Goal: Information Seeking & Learning: Check status

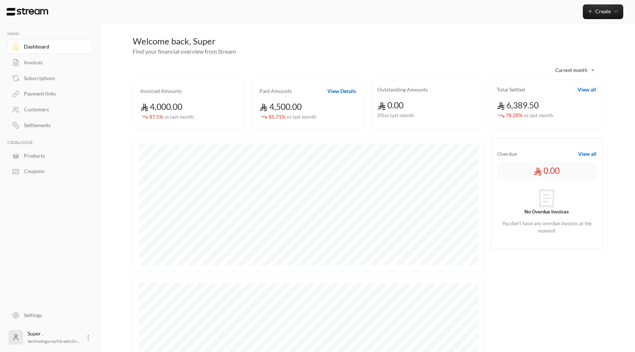
click at [54, 111] on div "Customers" at bounding box center [54, 109] width 60 height 7
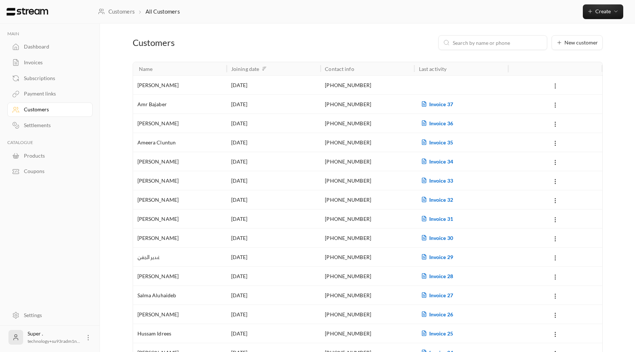
click at [504, 41] on input at bounding box center [498, 43] width 90 height 8
paste input "[PHONE_NUMBER]"
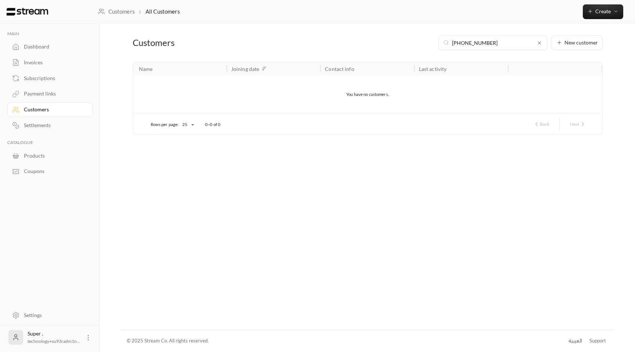
click at [465, 43] on input "[PHONE_NUMBER]" at bounding box center [493, 43] width 82 height 8
type input "[PHONE_NUMBER]"
click at [170, 85] on div "[PERSON_NAME]" at bounding box center [179, 85] width 85 height 19
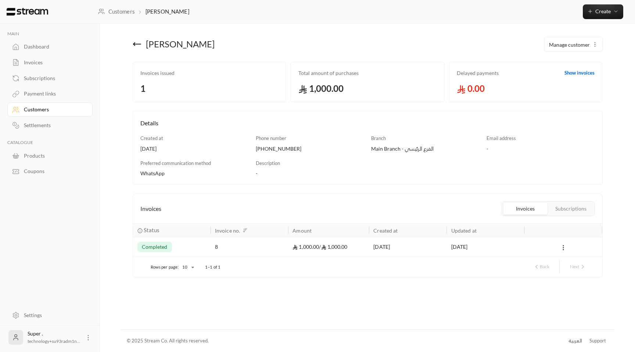
click at [246, 253] on div "8" at bounding box center [249, 246] width 69 height 19
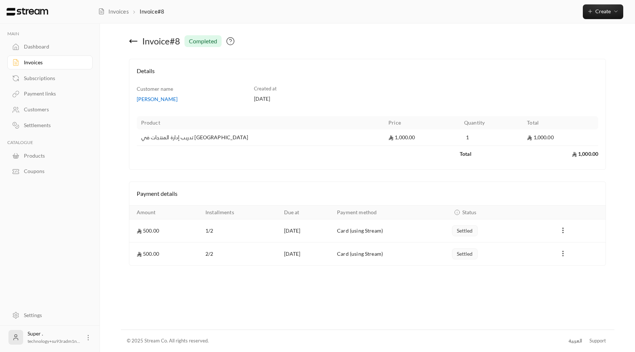
click at [564, 254] on icon "Payments" at bounding box center [563, 253] width 7 height 7
click at [521, 272] on div at bounding box center [317, 176] width 635 height 352
click at [129, 37] on icon at bounding box center [133, 41] width 9 height 9
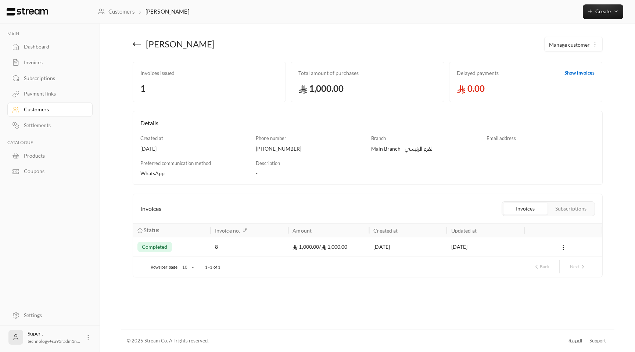
click at [573, 214] on button "Subscriptions" at bounding box center [571, 209] width 44 height 12
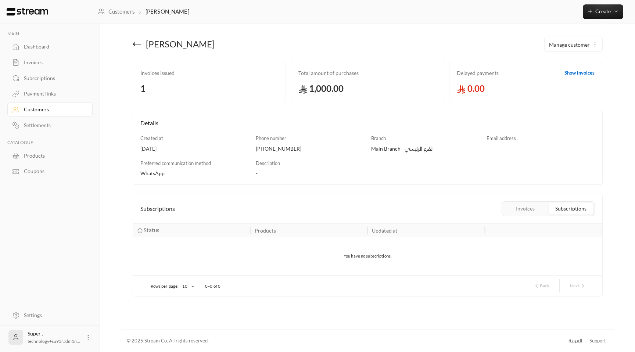
click at [524, 209] on button "Invoices" at bounding box center [526, 209] width 44 height 12
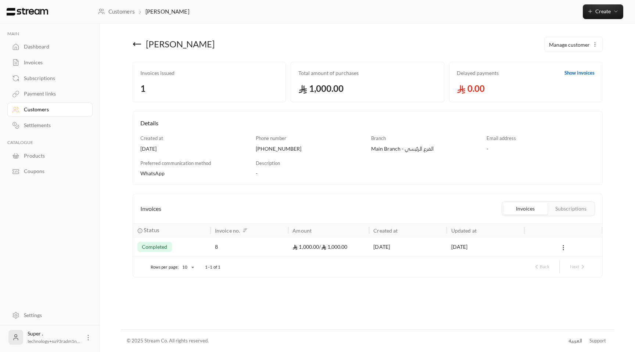
click at [326, 244] on div "1,000.00 / 1,000.00" at bounding box center [329, 246] width 72 height 19
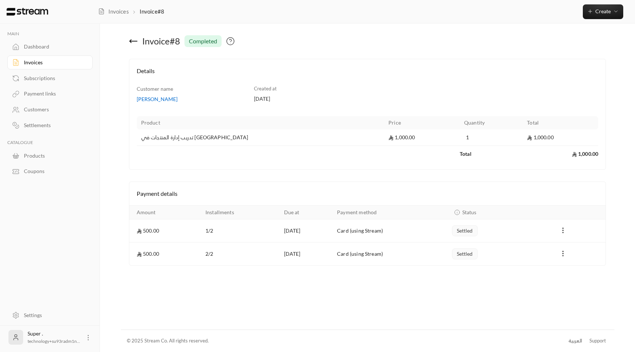
click at [88, 337] on circle at bounding box center [88, 337] width 1 height 1
click at [81, 334] on li "Logout" at bounding box center [76, 338] width 27 height 12
